Goal: Find specific page/section: Find specific page/section

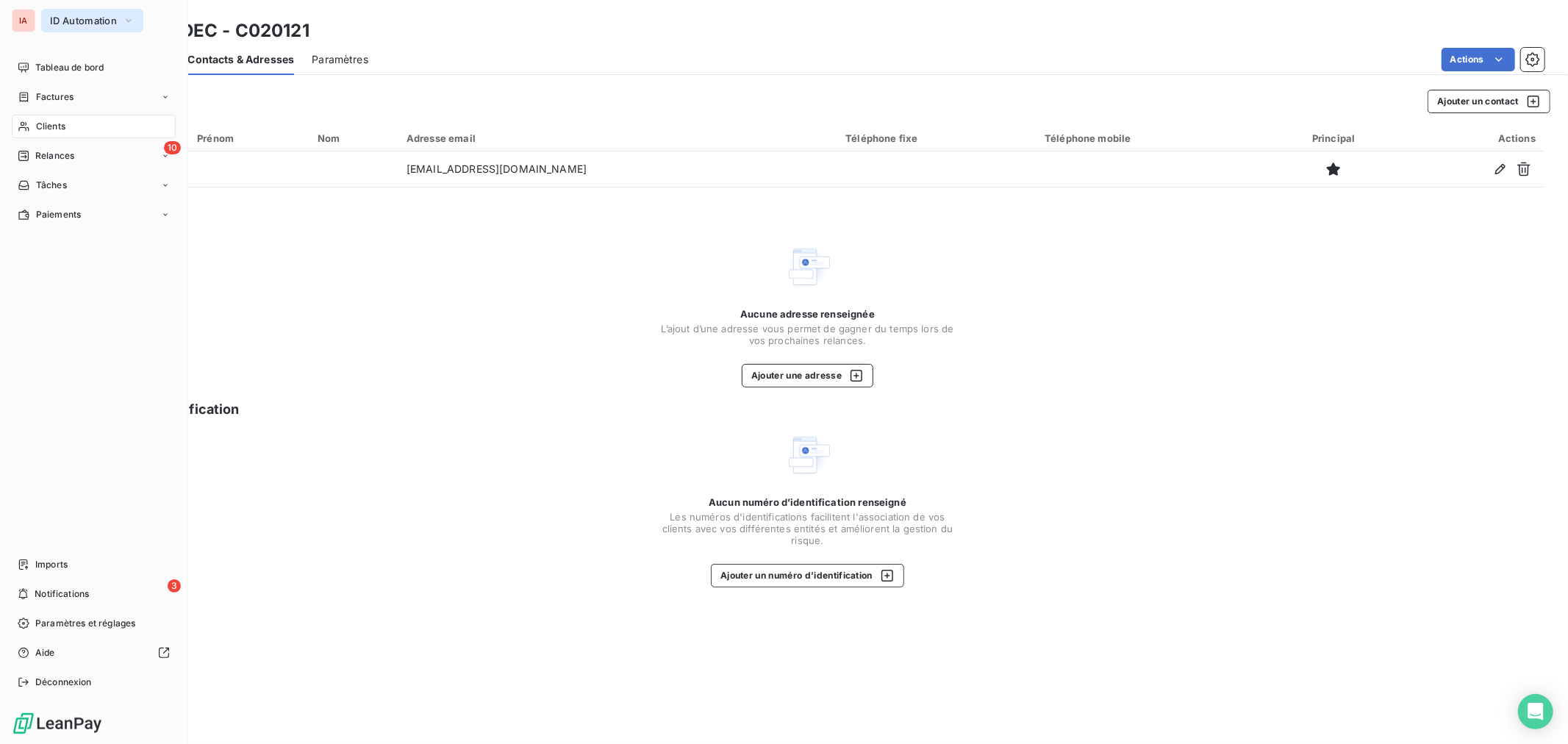
click at [83, 26] on button "ID Automation" at bounding box center [92, 20] width 102 height 23
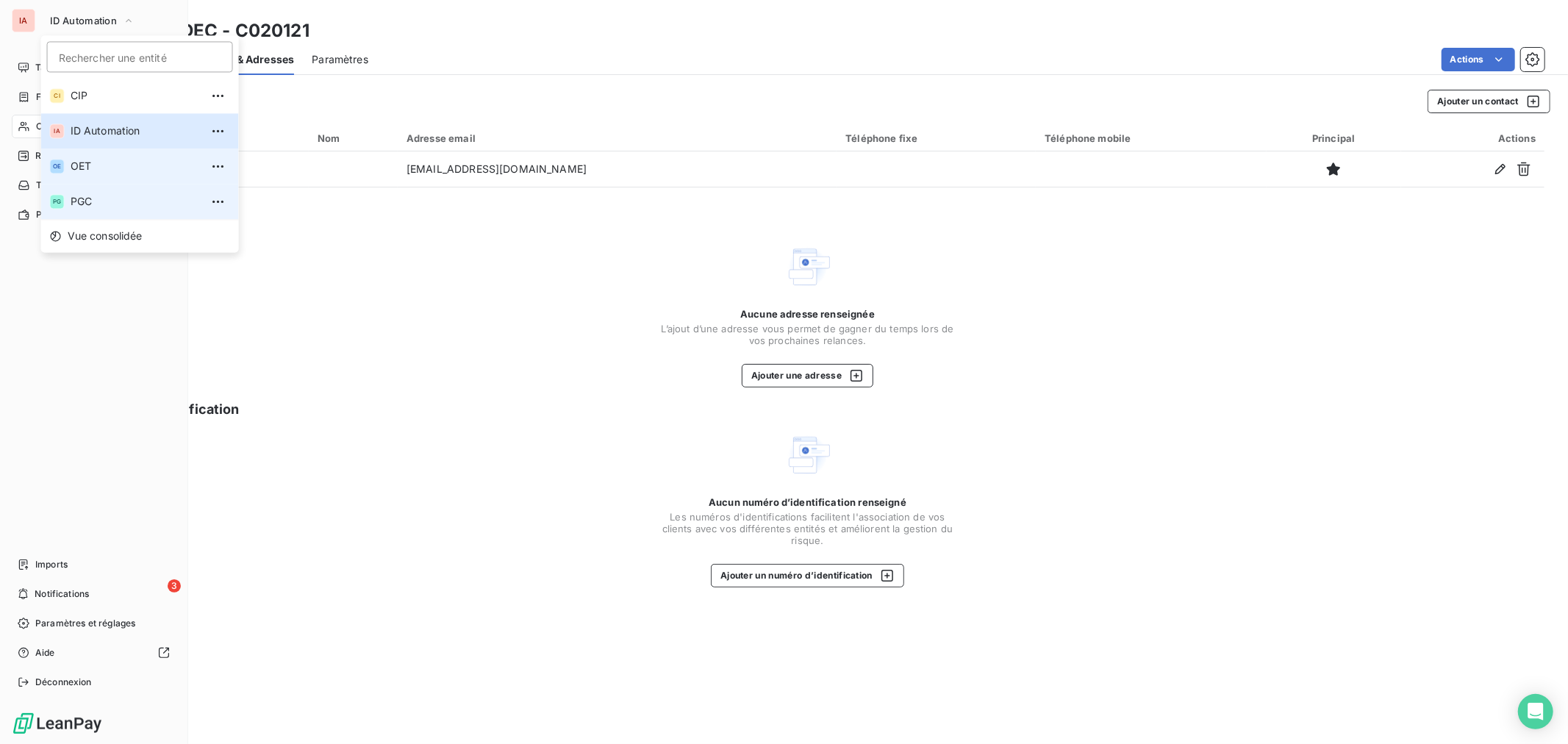
click at [97, 172] on span "OET" at bounding box center [135, 166] width 130 height 15
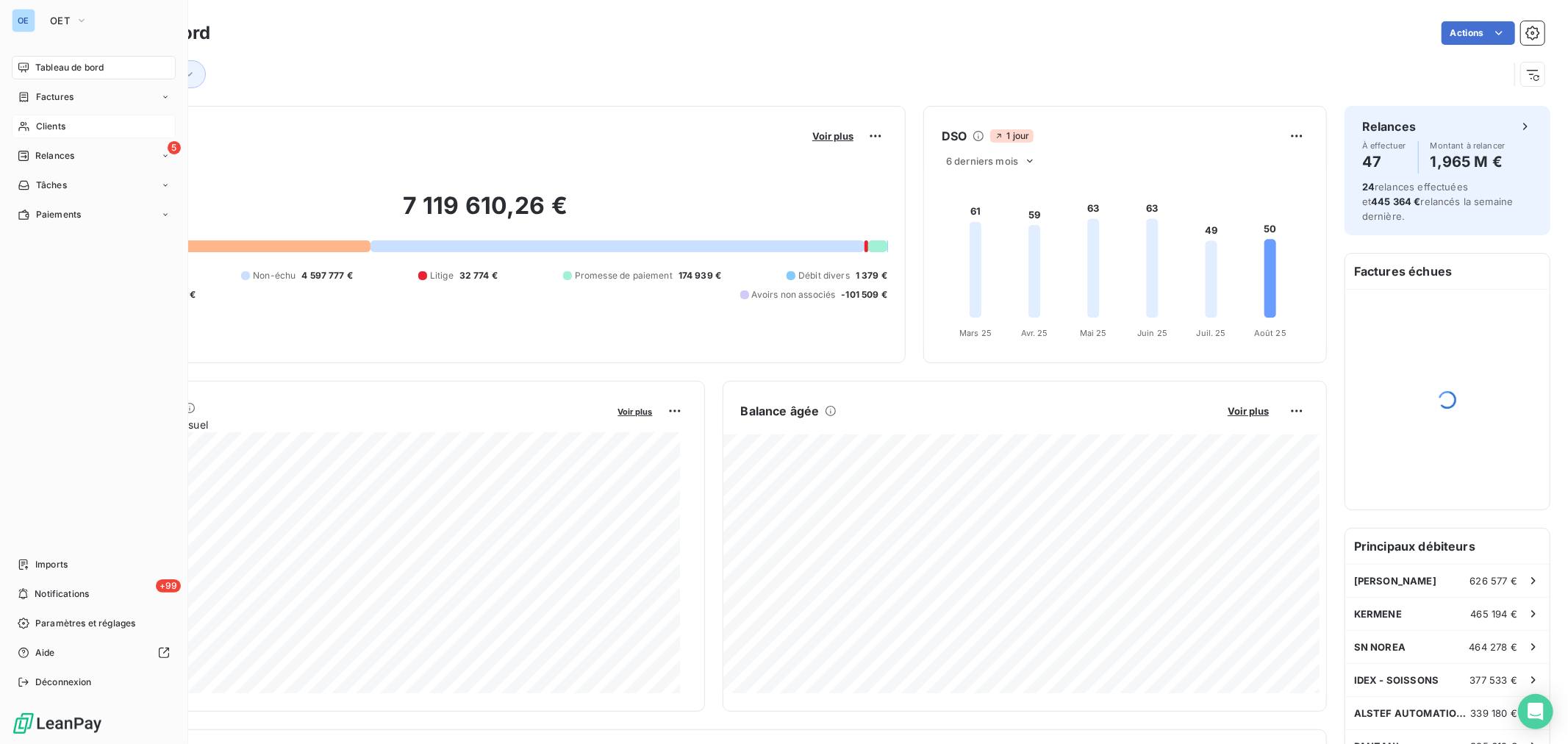
click at [71, 133] on div "Clients" at bounding box center [94, 126] width 164 height 23
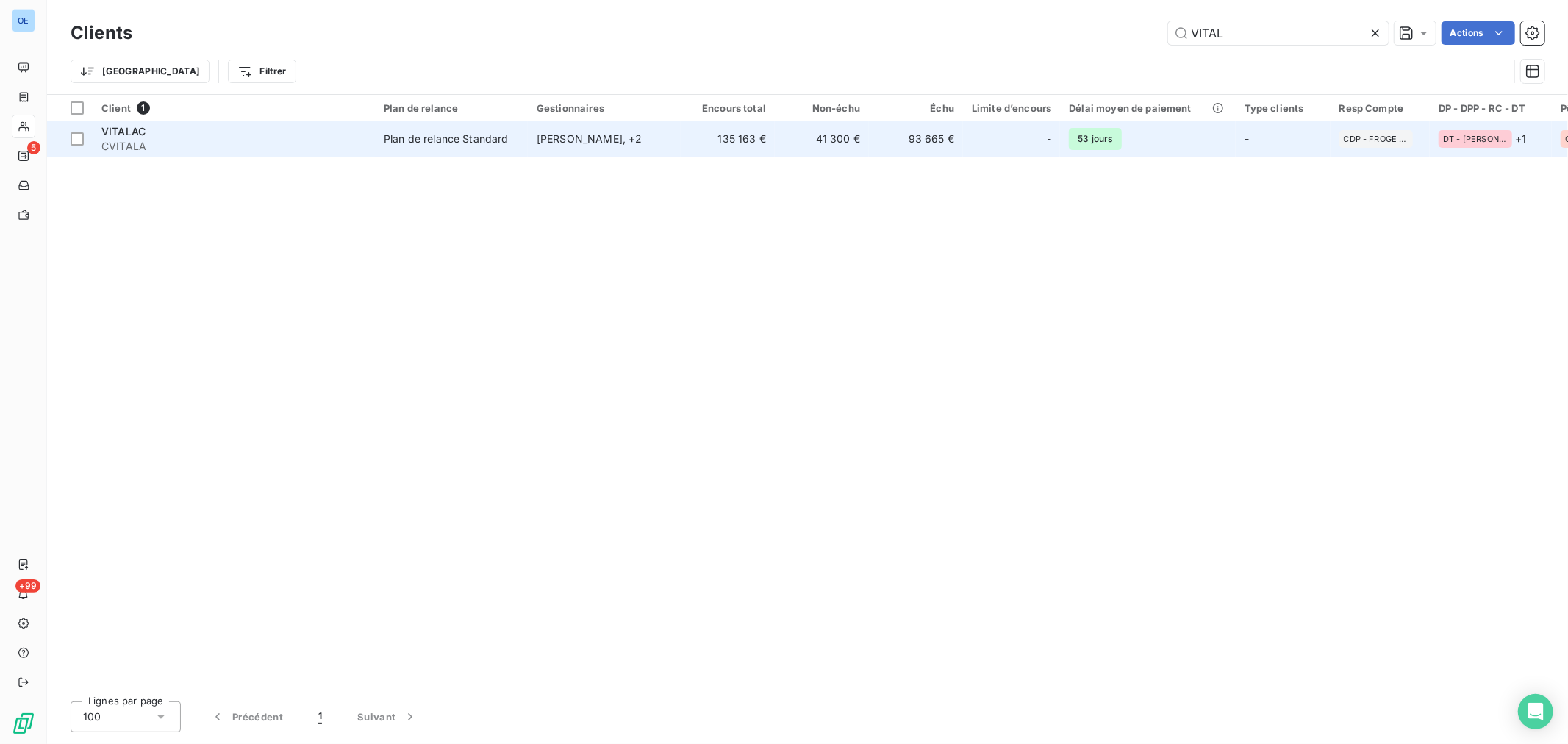
type input "VITAL"
click at [1007, 141] on div "-" at bounding box center [1012, 138] width 80 height 23
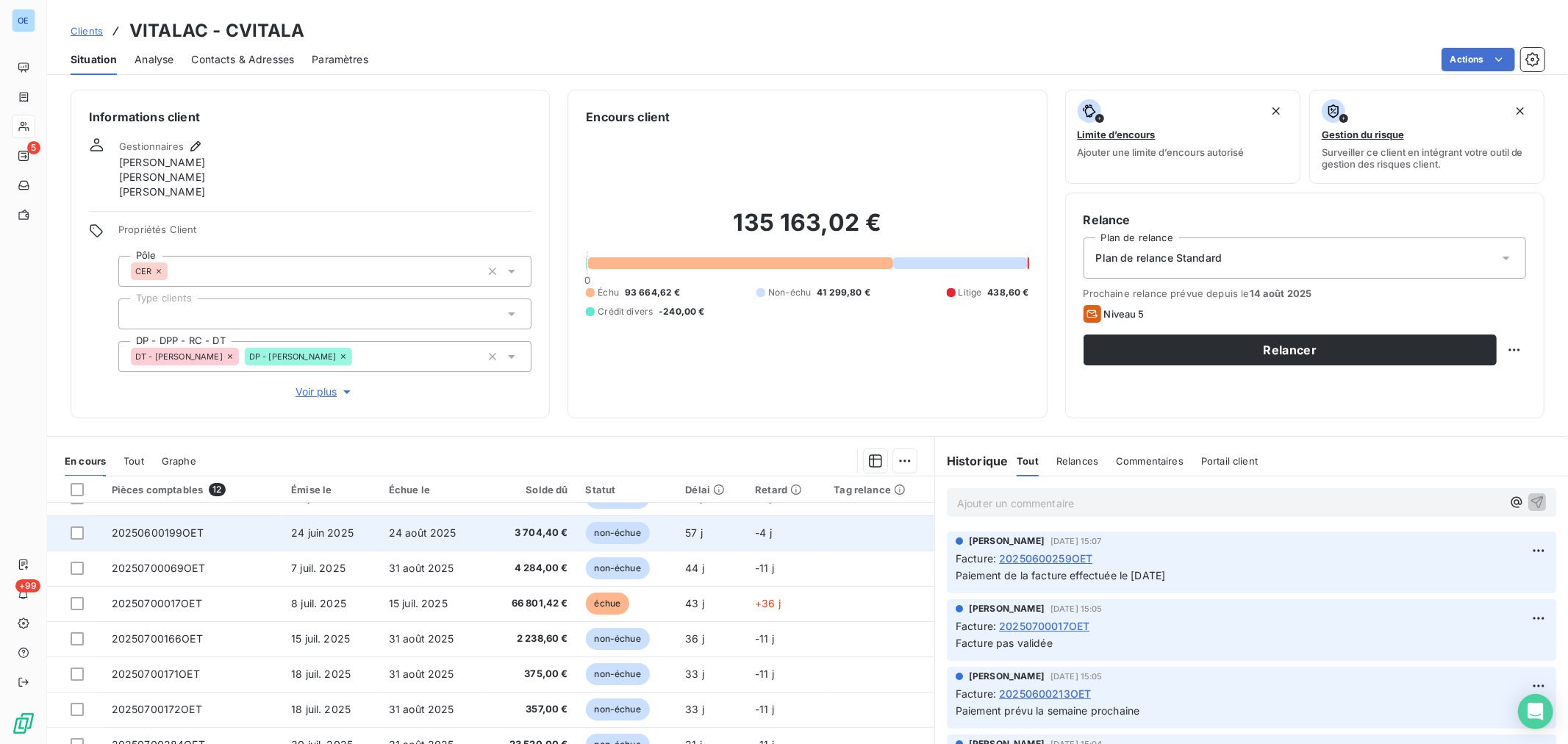
scroll to position [166, 0]
